Goal: Information Seeking & Learning: Understand process/instructions

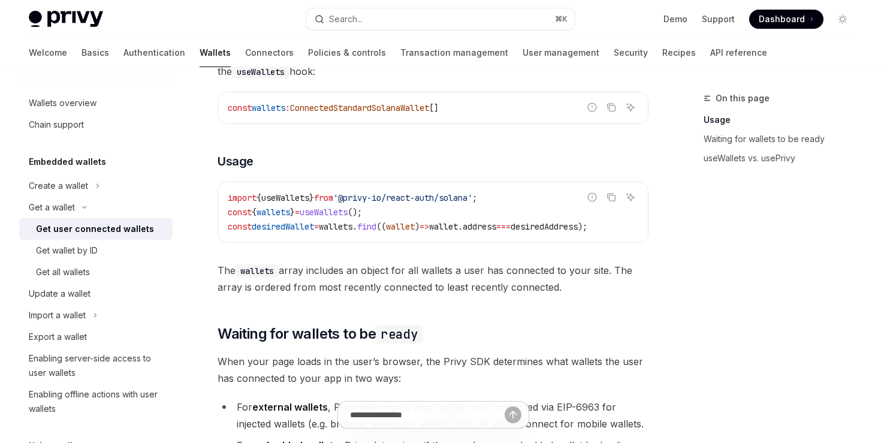
click at [82, 228] on div "Get user connected wallets" at bounding box center [95, 229] width 118 height 14
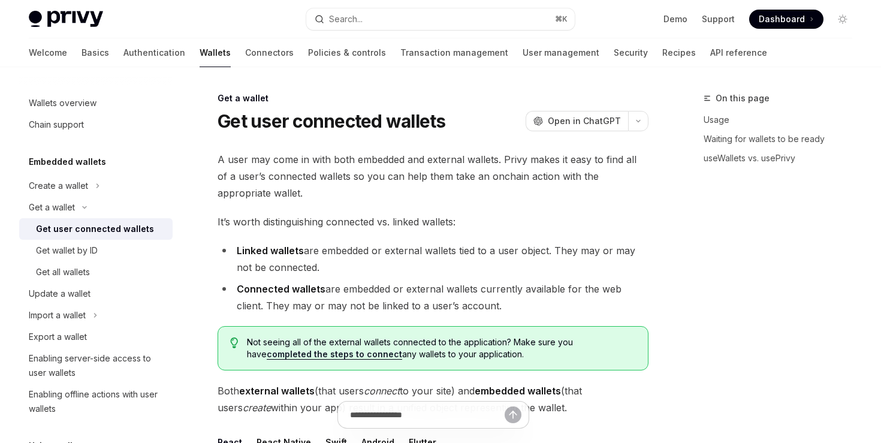
click at [129, 234] on div "Get user connected wallets" at bounding box center [95, 229] width 118 height 14
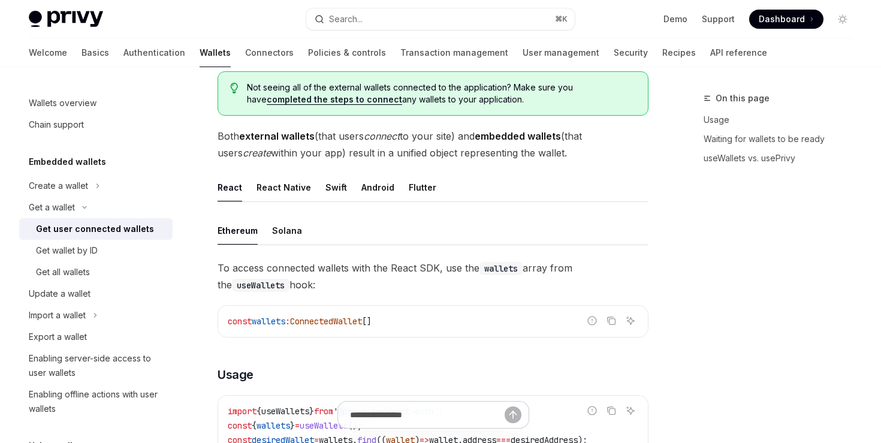
scroll to position [258, 0]
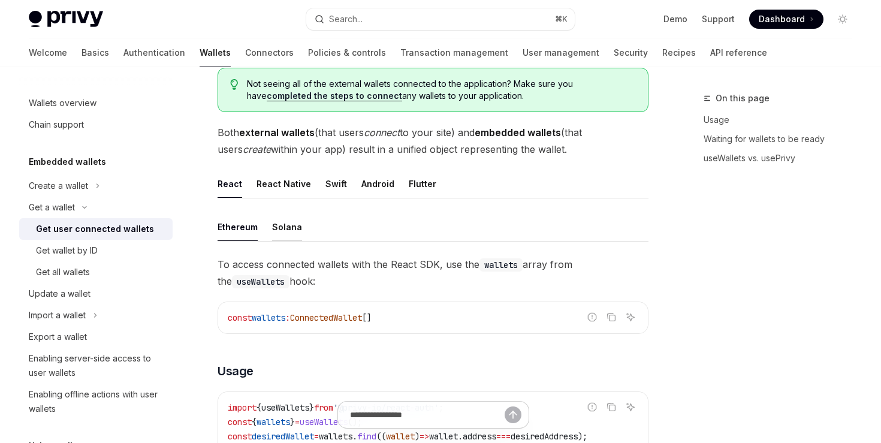
click at [281, 224] on div "Solana" at bounding box center [287, 227] width 30 height 28
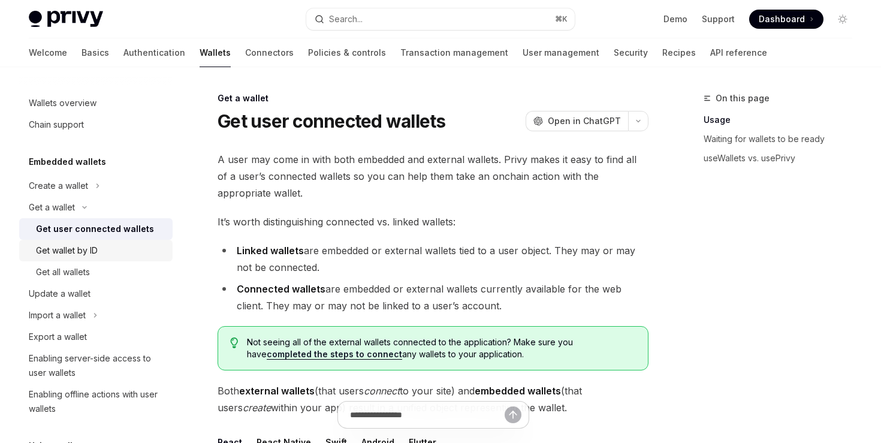
click at [81, 250] on div "Get wallet by ID" at bounding box center [67, 250] width 62 height 14
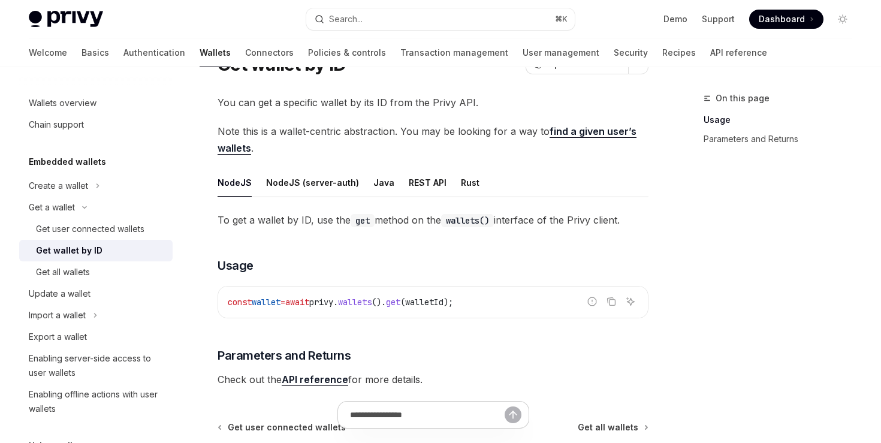
scroll to position [72, 0]
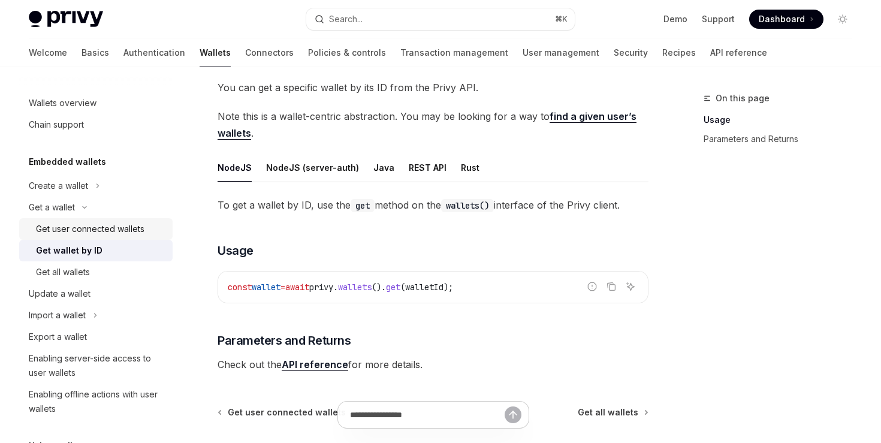
click at [69, 222] on div "Get user connected wallets" at bounding box center [90, 229] width 108 height 14
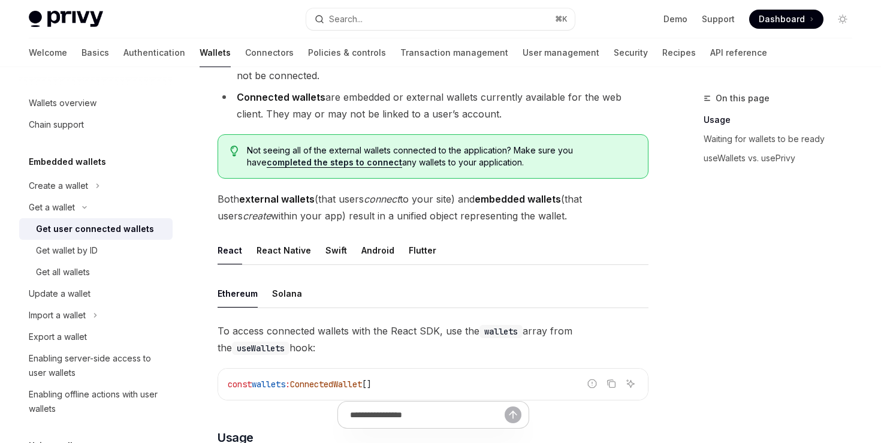
scroll to position [243, 0]
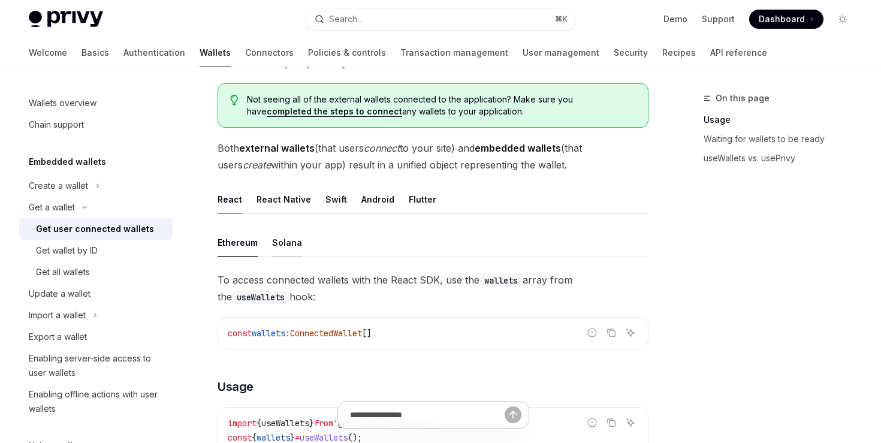
click at [283, 239] on div "Solana" at bounding box center [287, 242] width 30 height 28
type textarea "*"
